Goal: Information Seeking & Learning: Learn about a topic

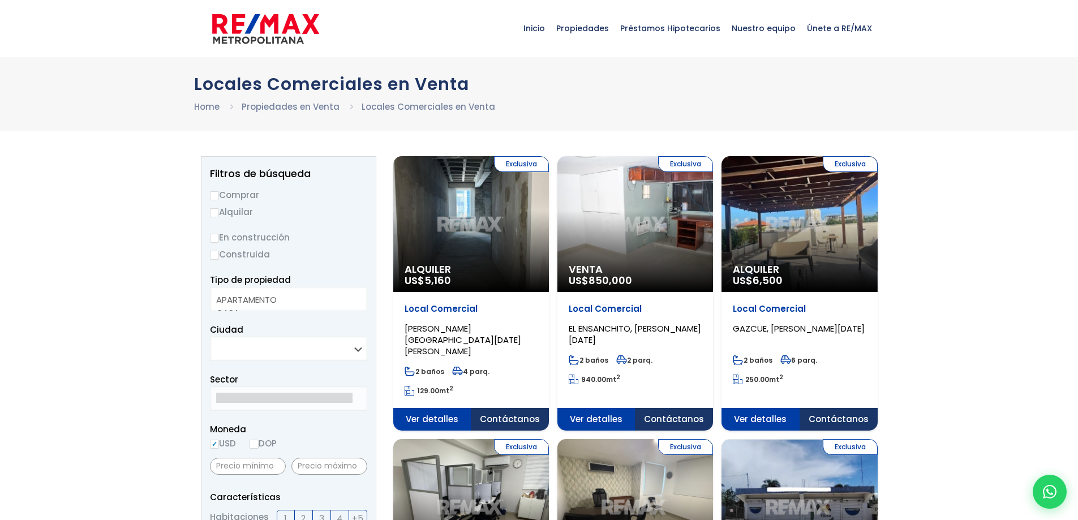
select select
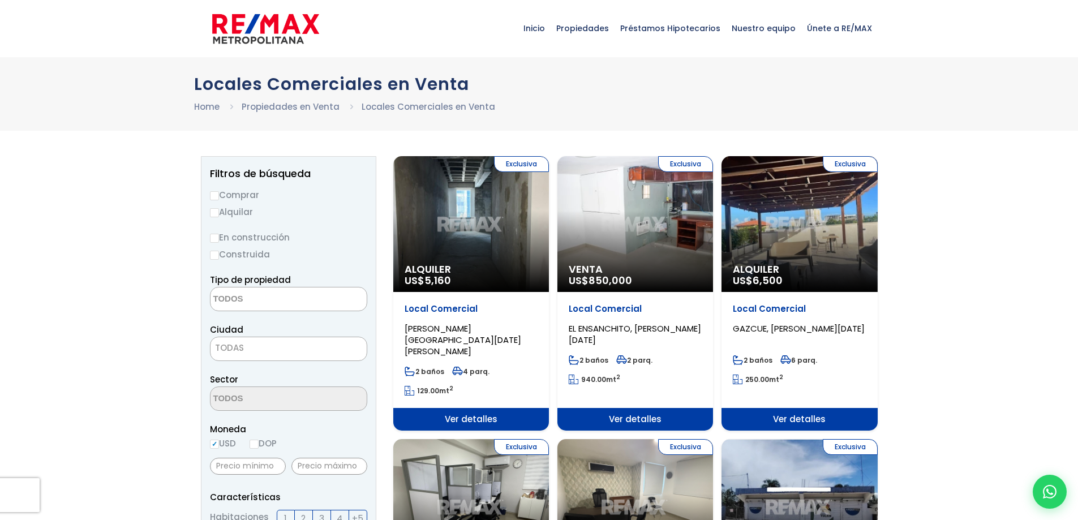
click at [215, 193] on input "Comprar" at bounding box center [214, 195] width 9 height 9
radio input "true"
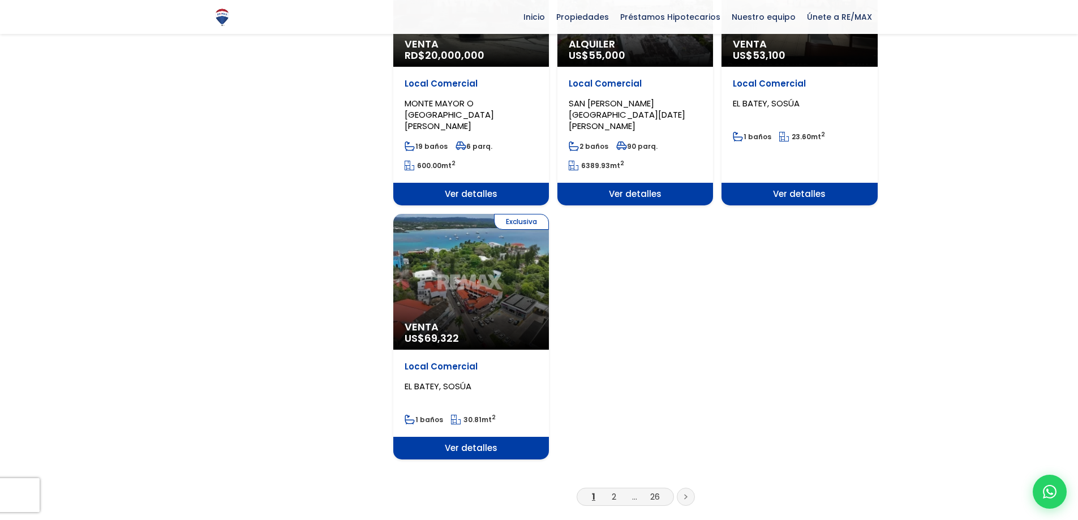
scroll to position [1358, 0]
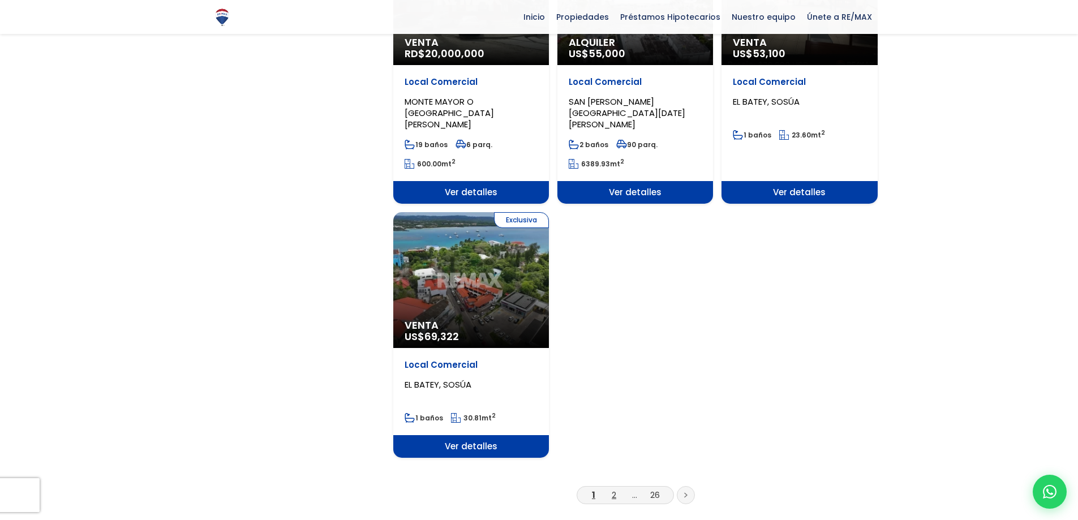
click at [616, 489] on link "2" at bounding box center [614, 495] width 5 height 12
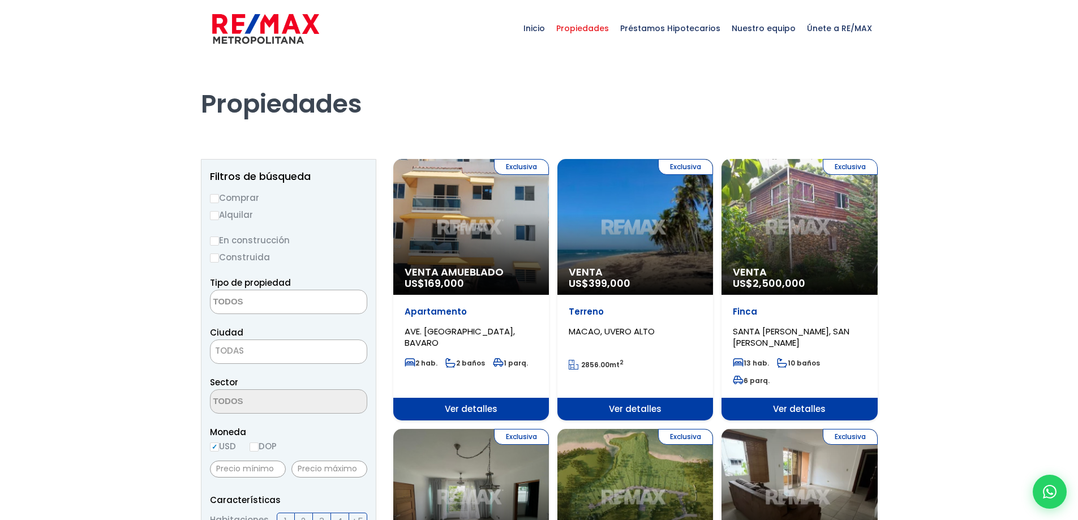
select select
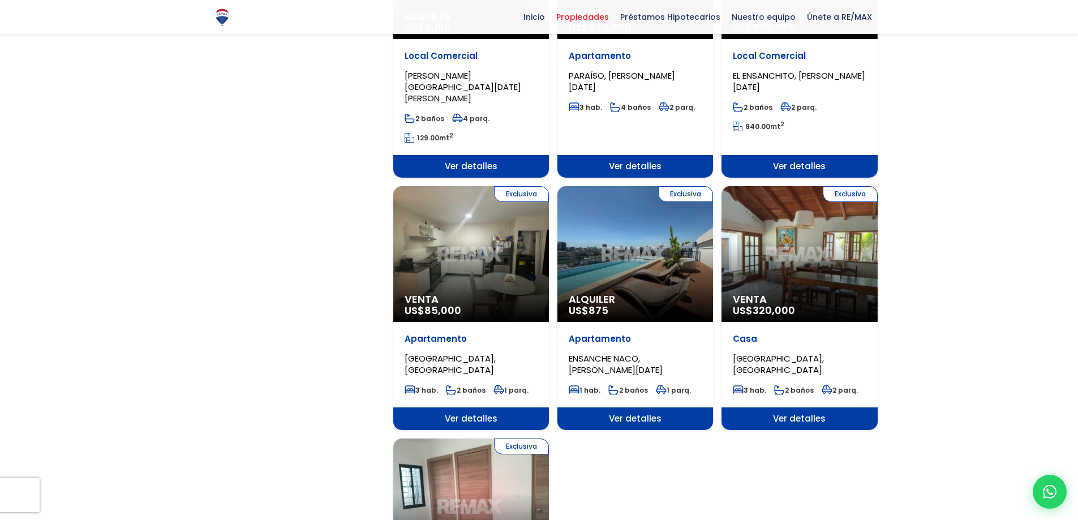
scroll to position [1017, 0]
